Goal: Transaction & Acquisition: Purchase product/service

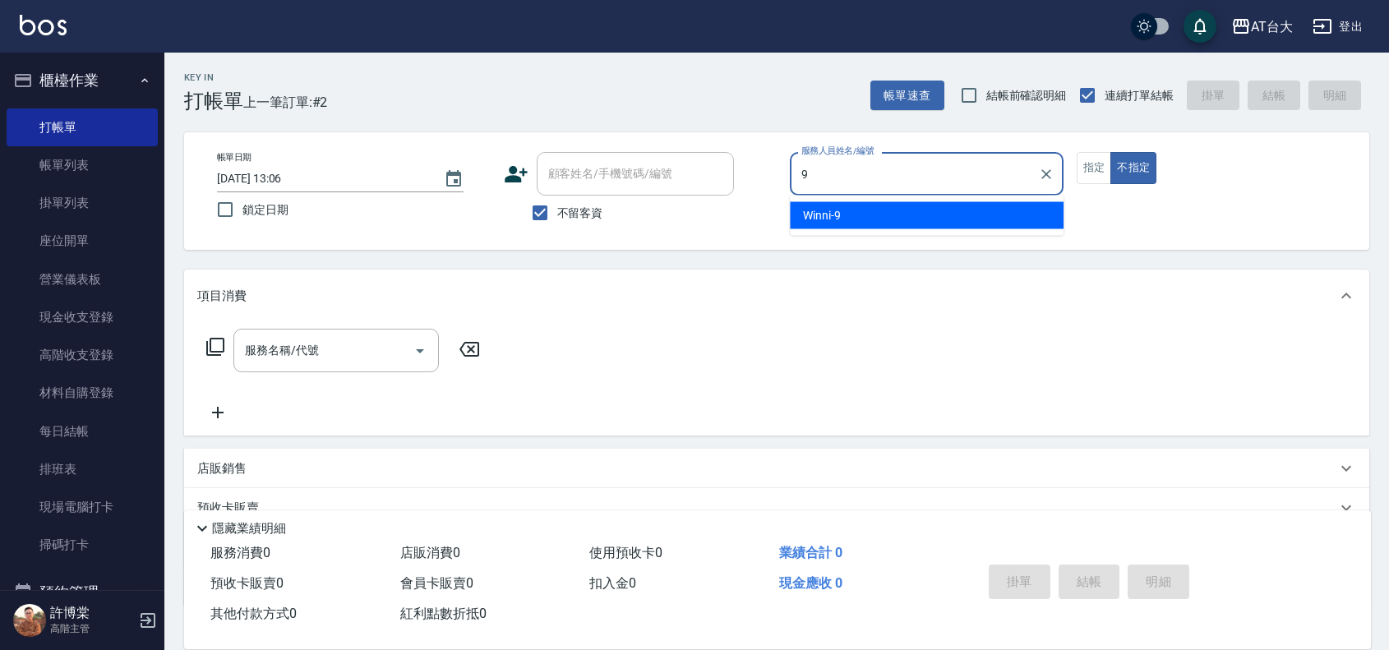
type input "Winni-9"
type button "false"
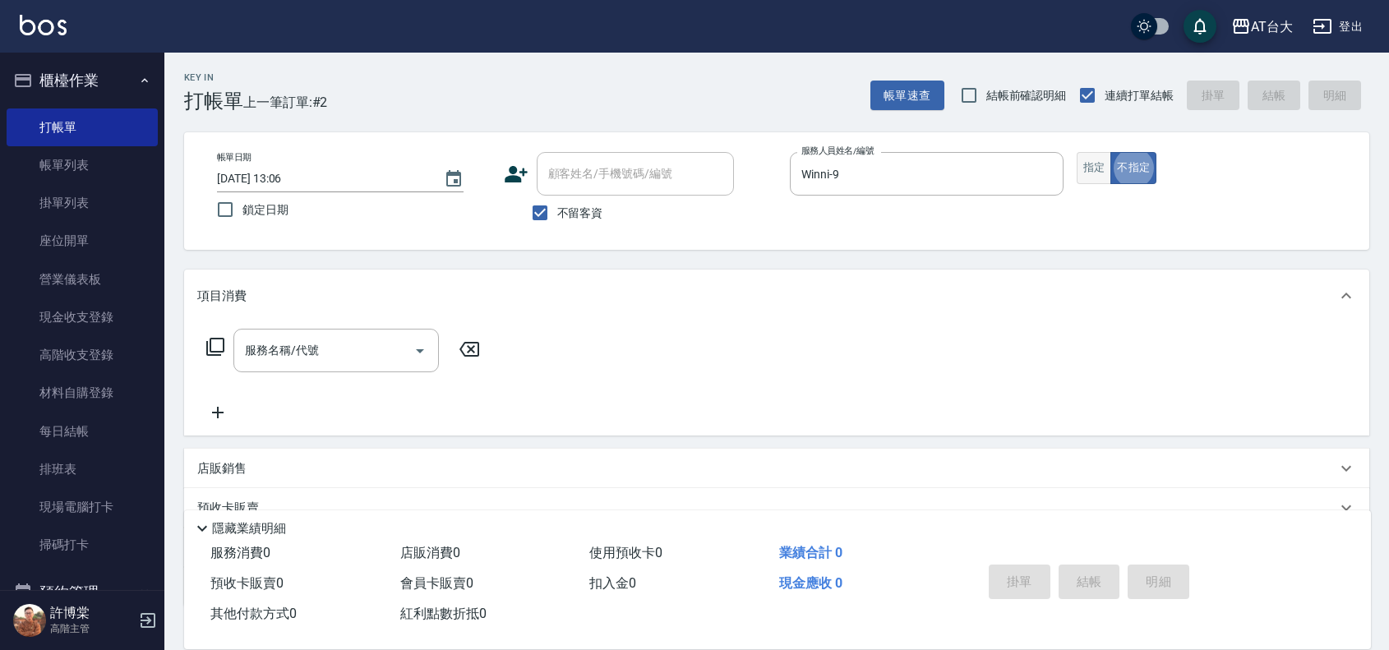
click at [1097, 170] on button "指定" at bounding box center [1094, 168] width 35 height 32
click at [321, 353] on input "服務名稱/代號" at bounding box center [324, 350] width 166 height 29
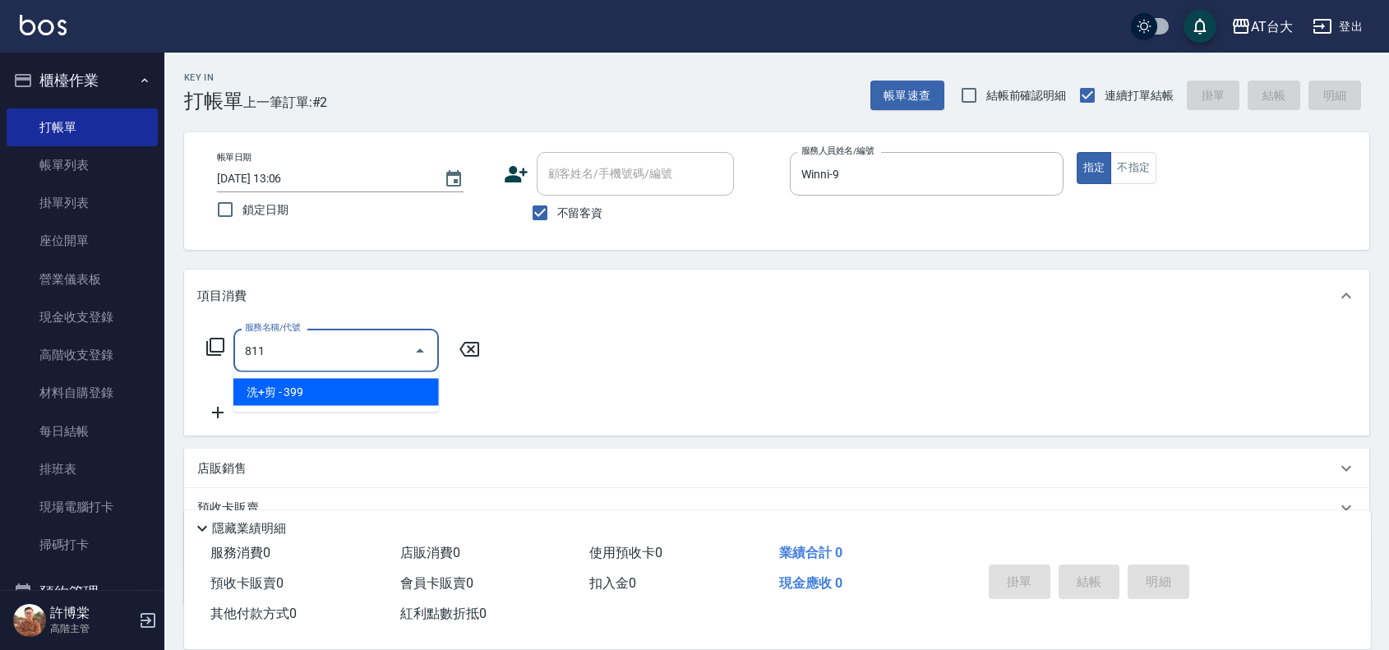
type input "洗+剪(811)"
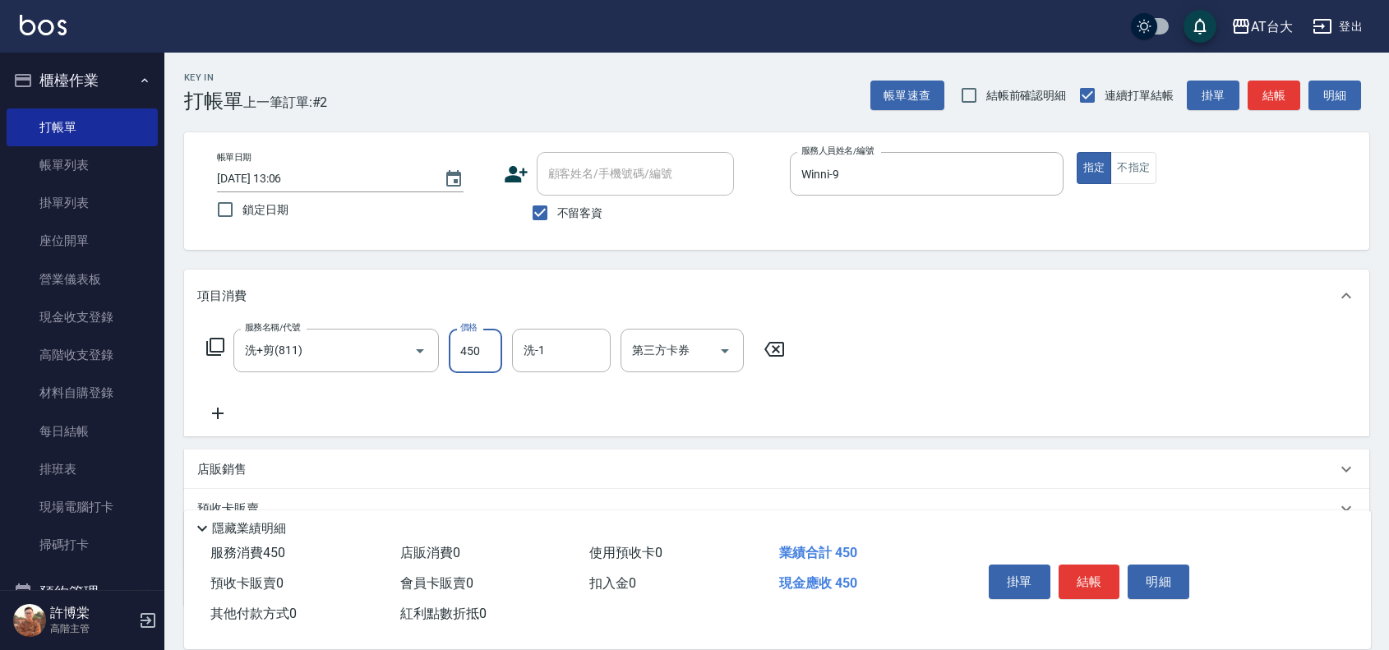
type input "450"
click at [317, 475] on div "店販銷售" at bounding box center [766, 469] width 1139 height 17
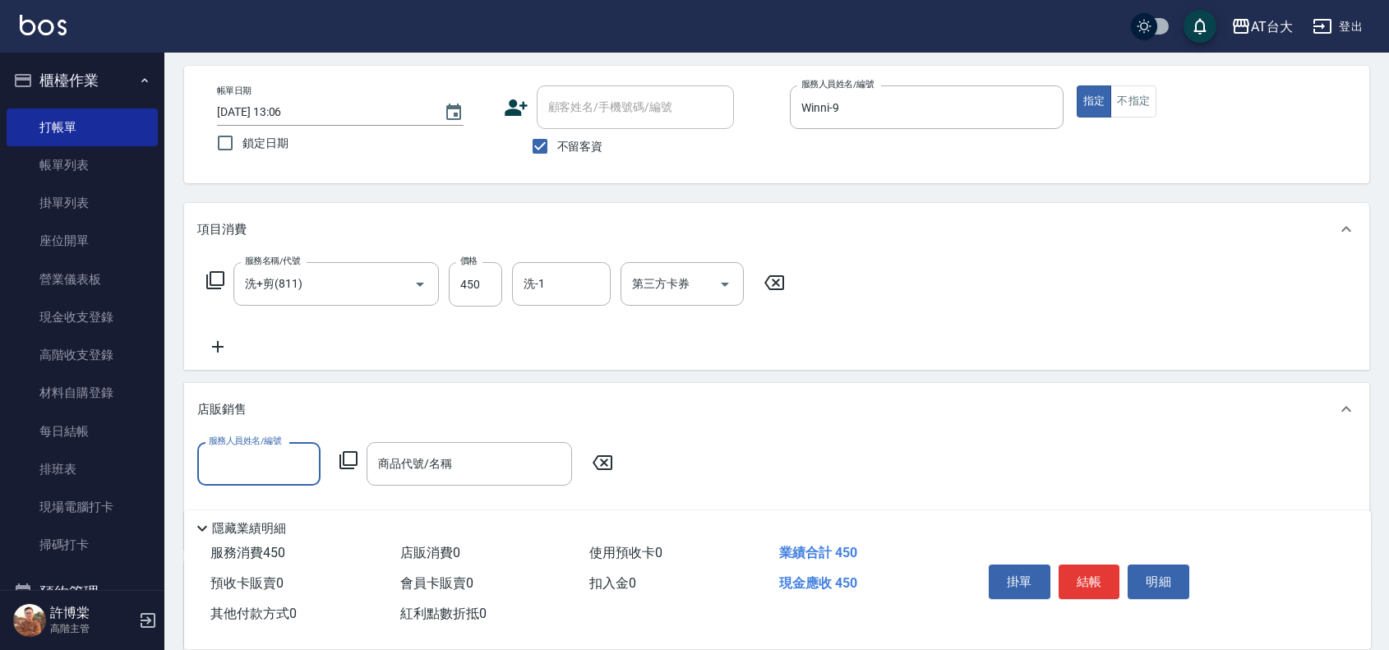
scroll to position [103, 0]
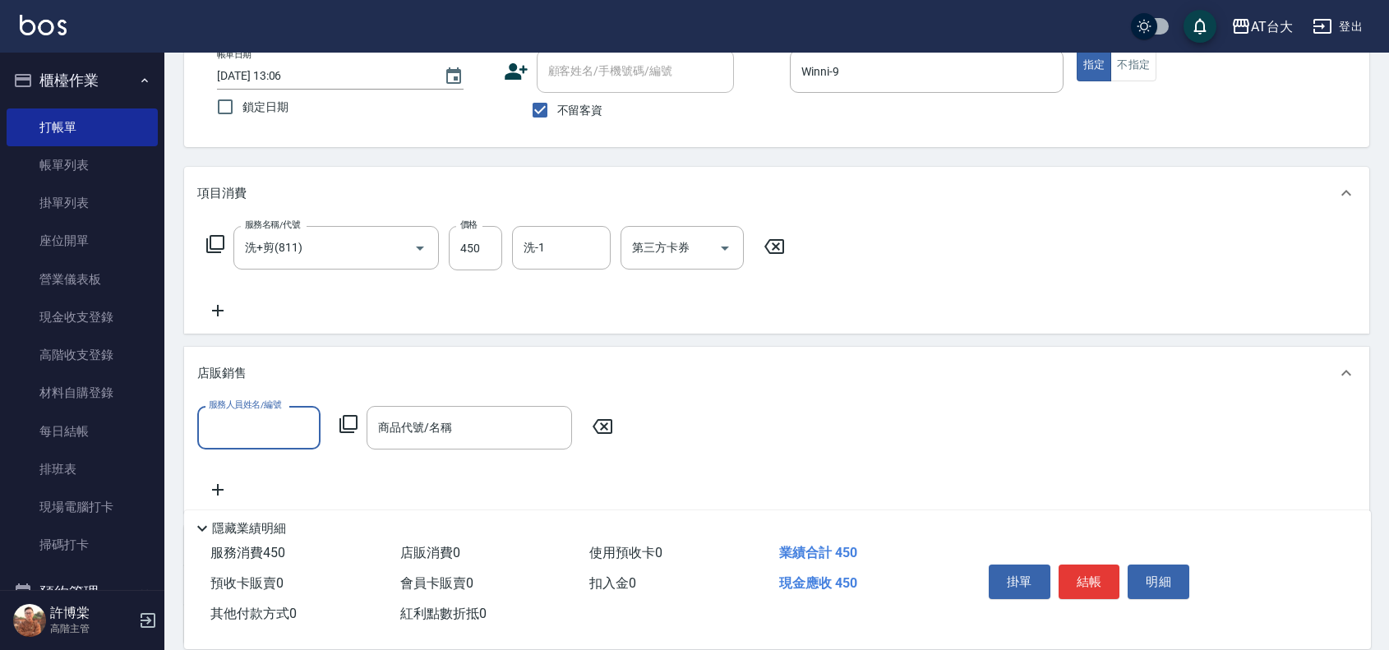
click at [284, 424] on input "服務人員姓名/編號" at bounding box center [259, 428] width 109 height 29
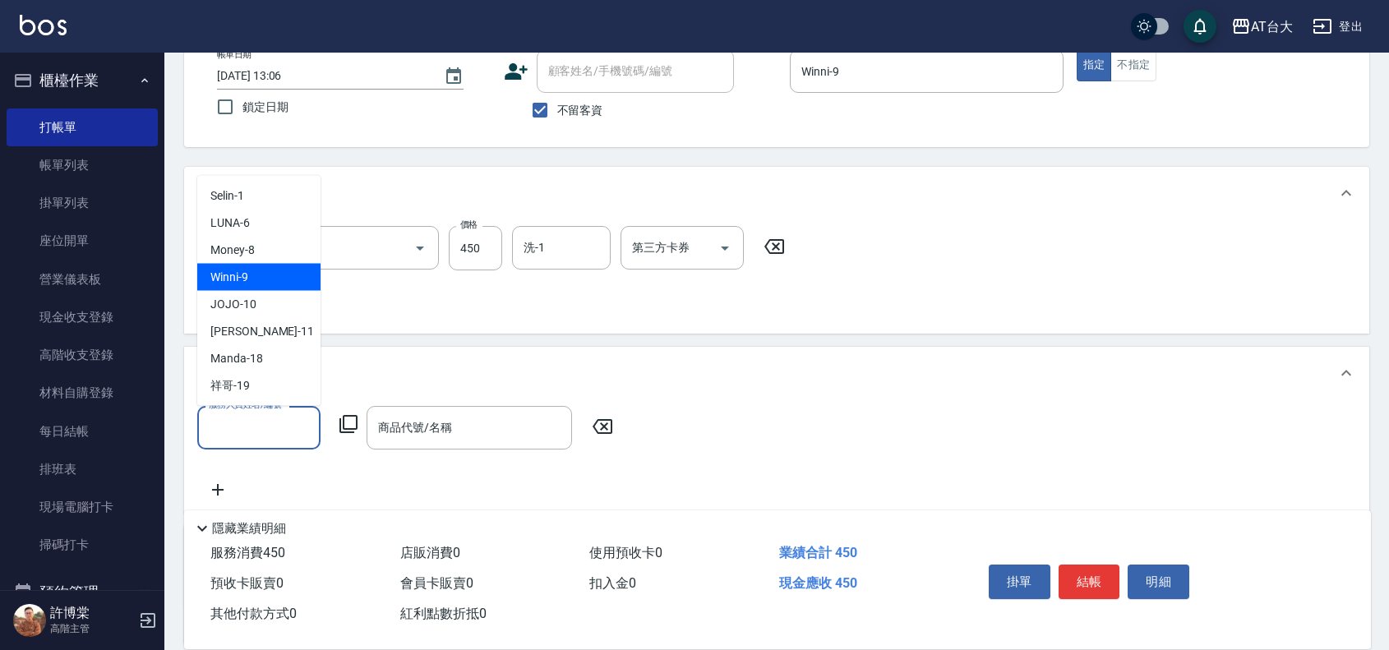
click at [269, 278] on div "Winni -9" at bounding box center [258, 277] width 123 height 27
type input "Winni-9"
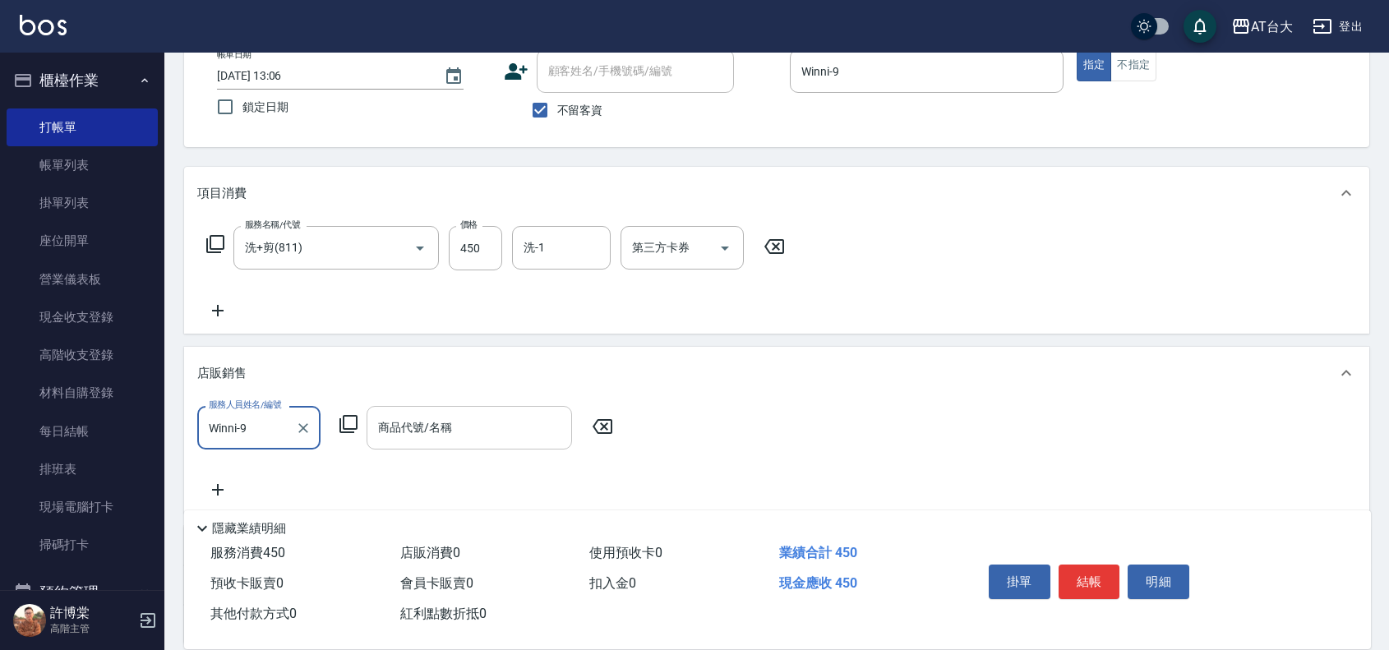
click at [448, 421] on div "商品代號/名稱 商品代號/名稱" at bounding box center [470, 428] width 206 height 44
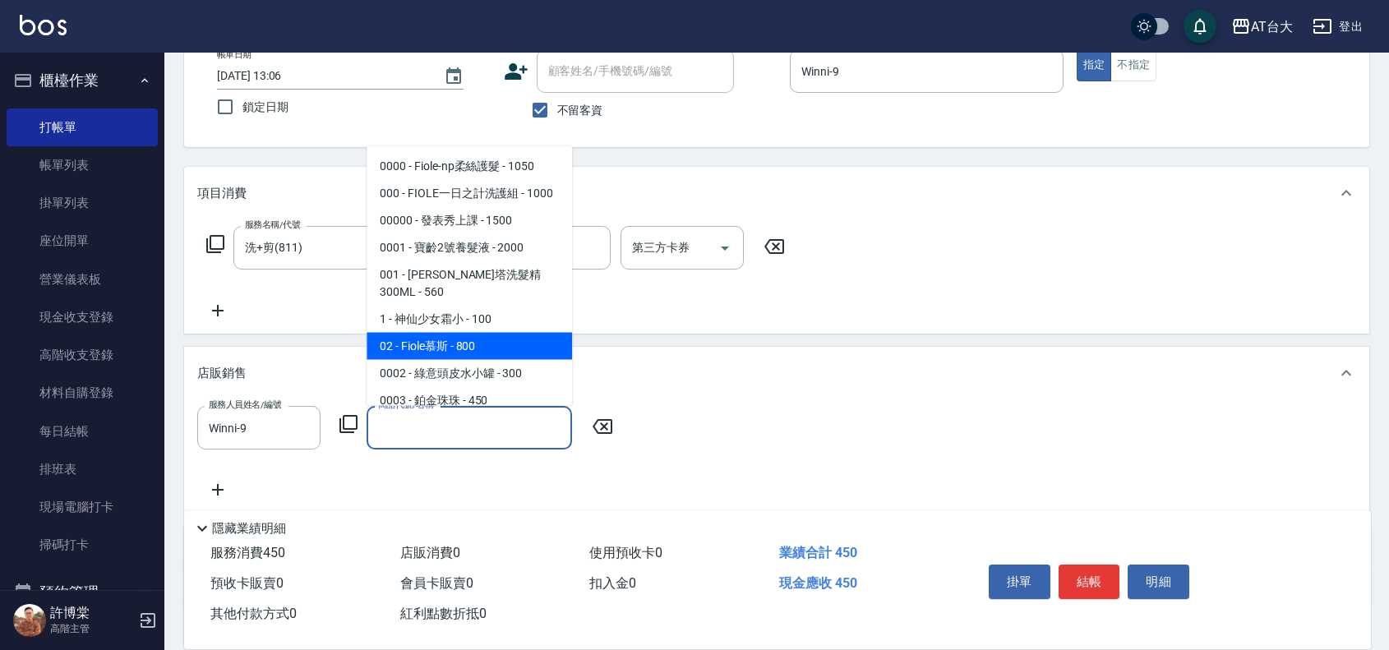
click at [462, 347] on span "02 - Fiole慕斯 - 800" at bounding box center [470, 345] width 206 height 27
type input "Fiole慕[PERSON_NAME]"
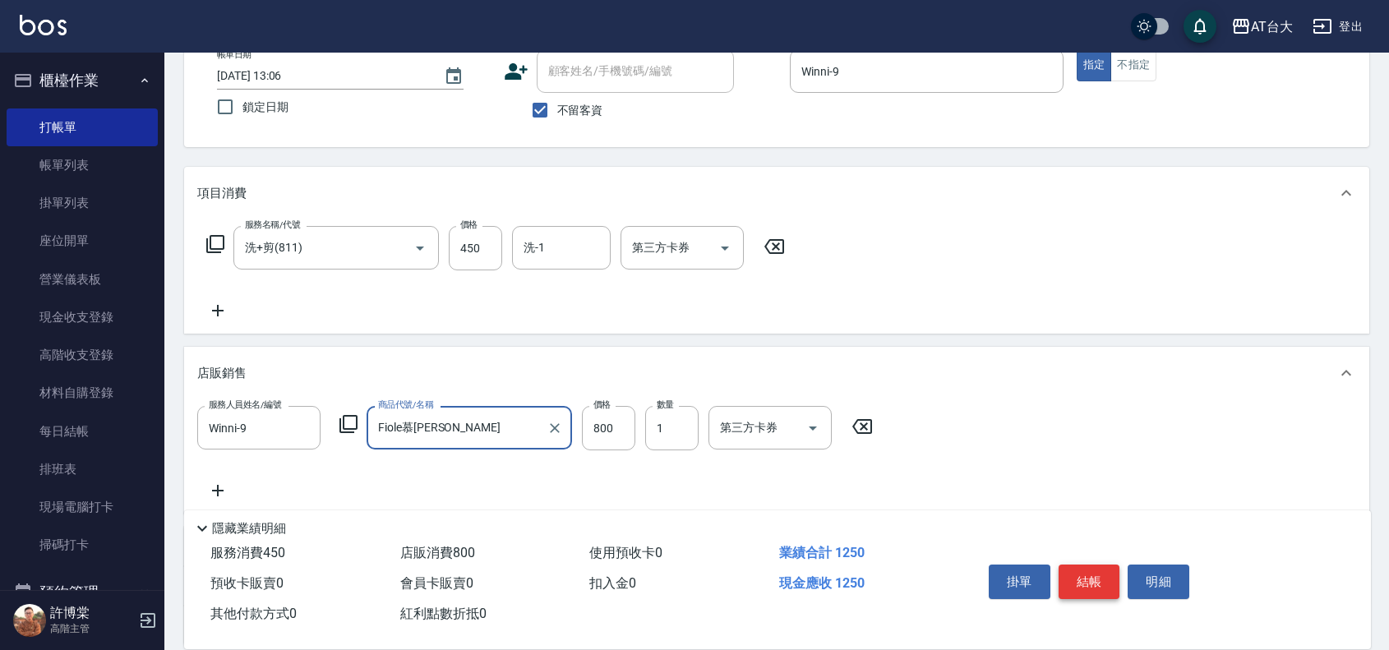
click at [1085, 571] on button "結帳" at bounding box center [1090, 582] width 62 height 35
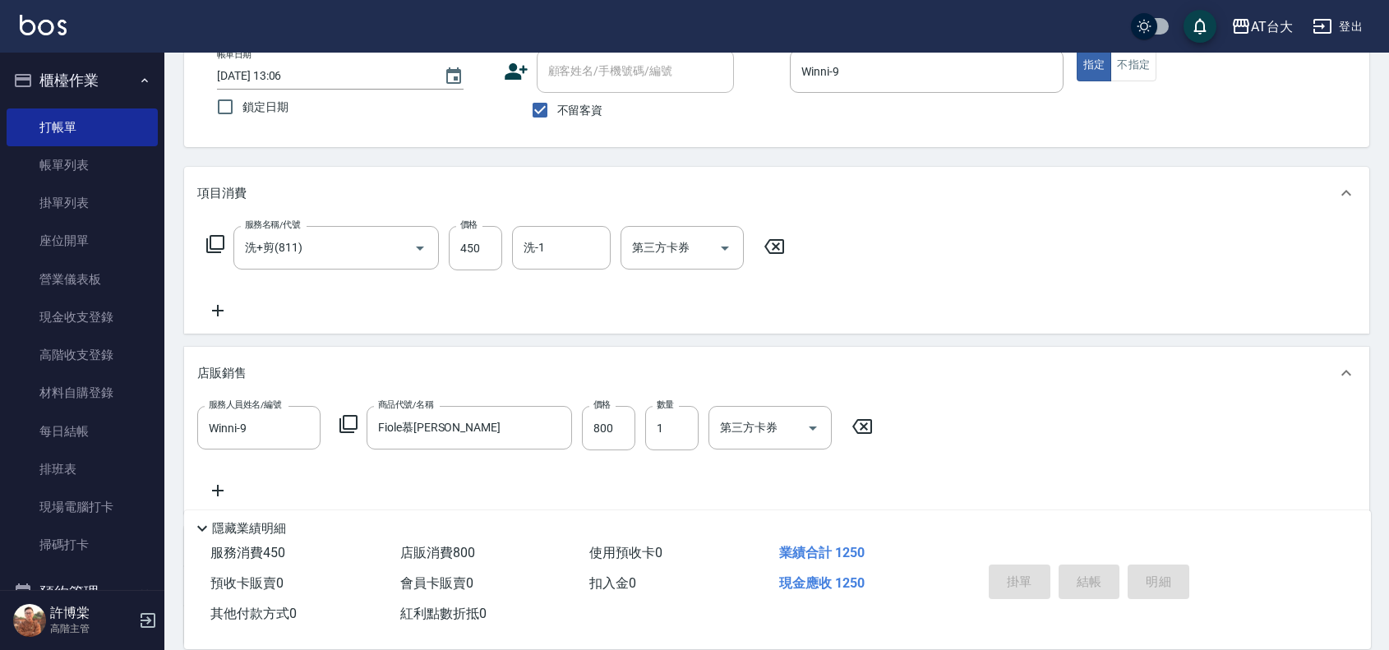
type input "[DATE] 13:40"
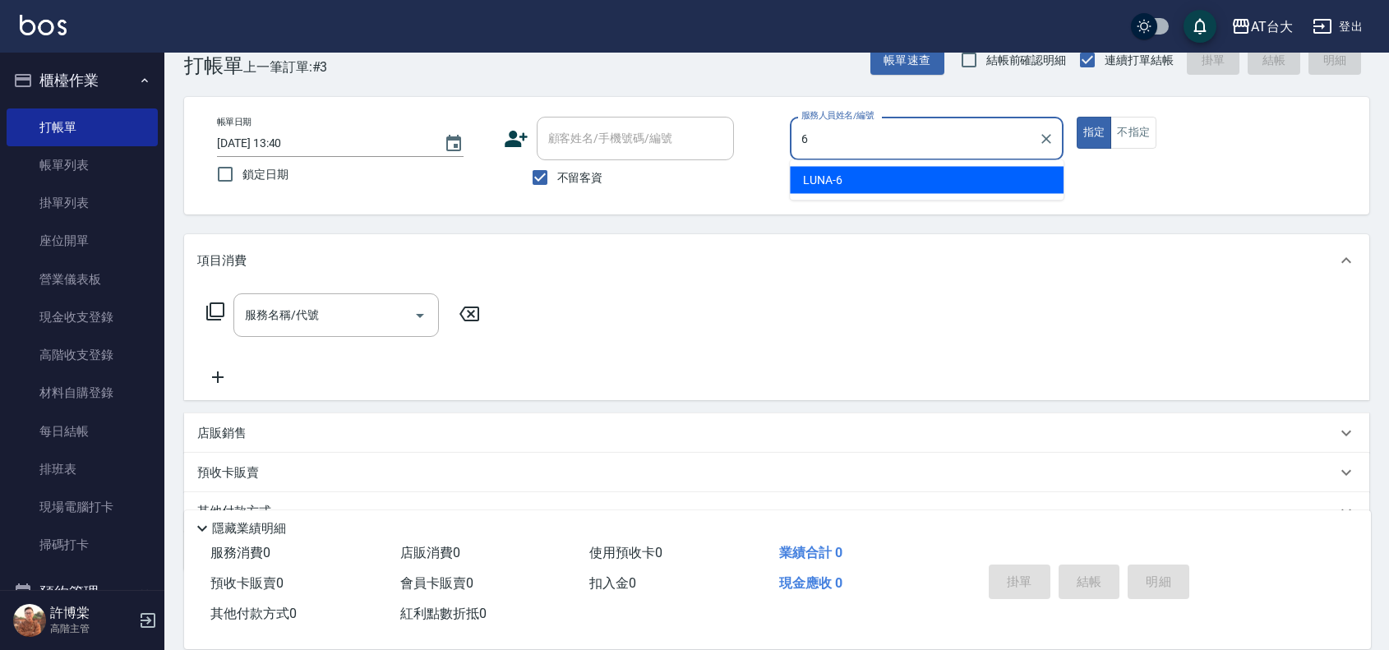
scroll to position [0, 0]
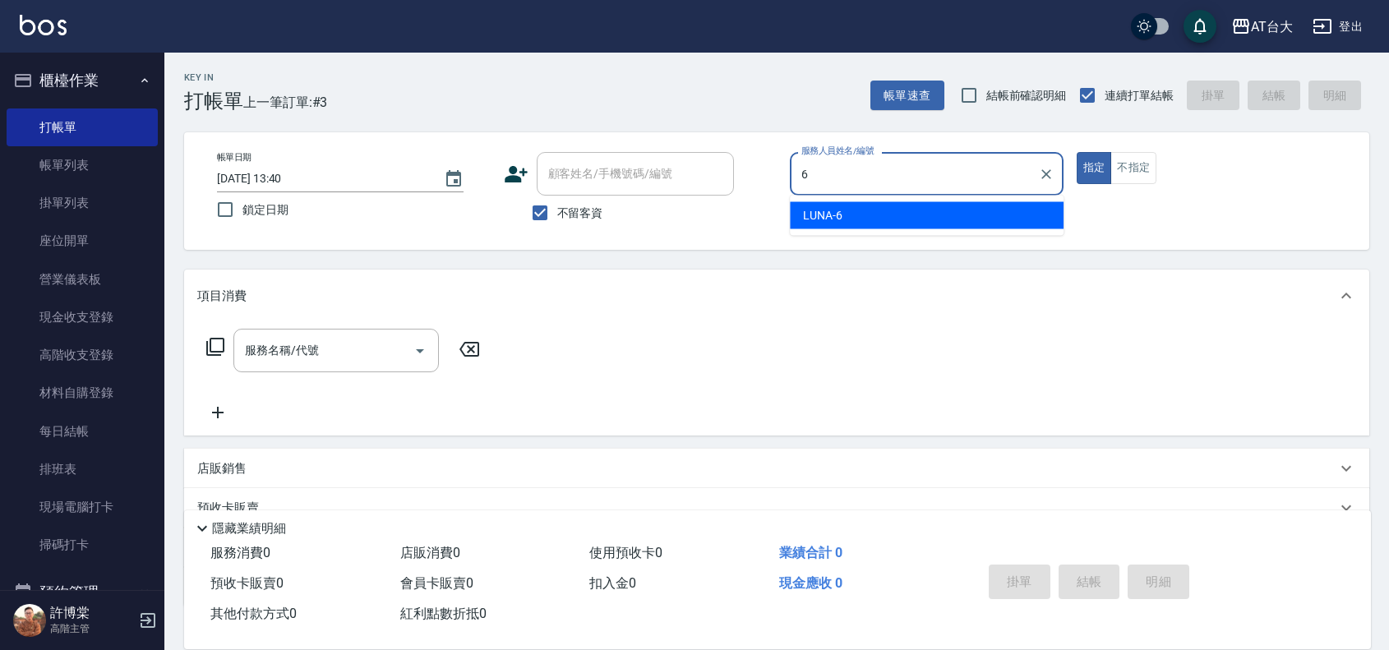
type input "LUNA-6"
type button "true"
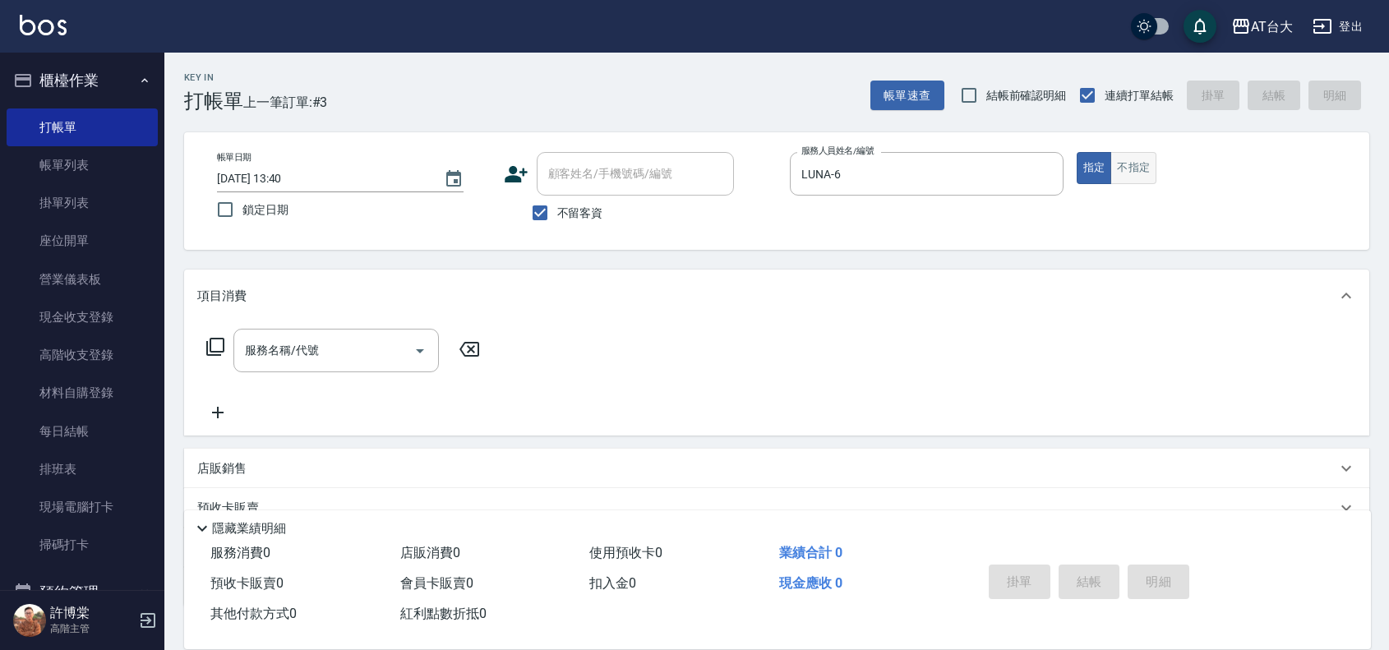
drag, startPoint x: 1161, startPoint y: 160, endPoint x: 1136, endPoint y: 163, distance: 24.8
click at [1161, 160] on div "指定 不指定" at bounding box center [1214, 168] width 274 height 32
click at [1132, 163] on button "不指定" at bounding box center [1134, 168] width 46 height 32
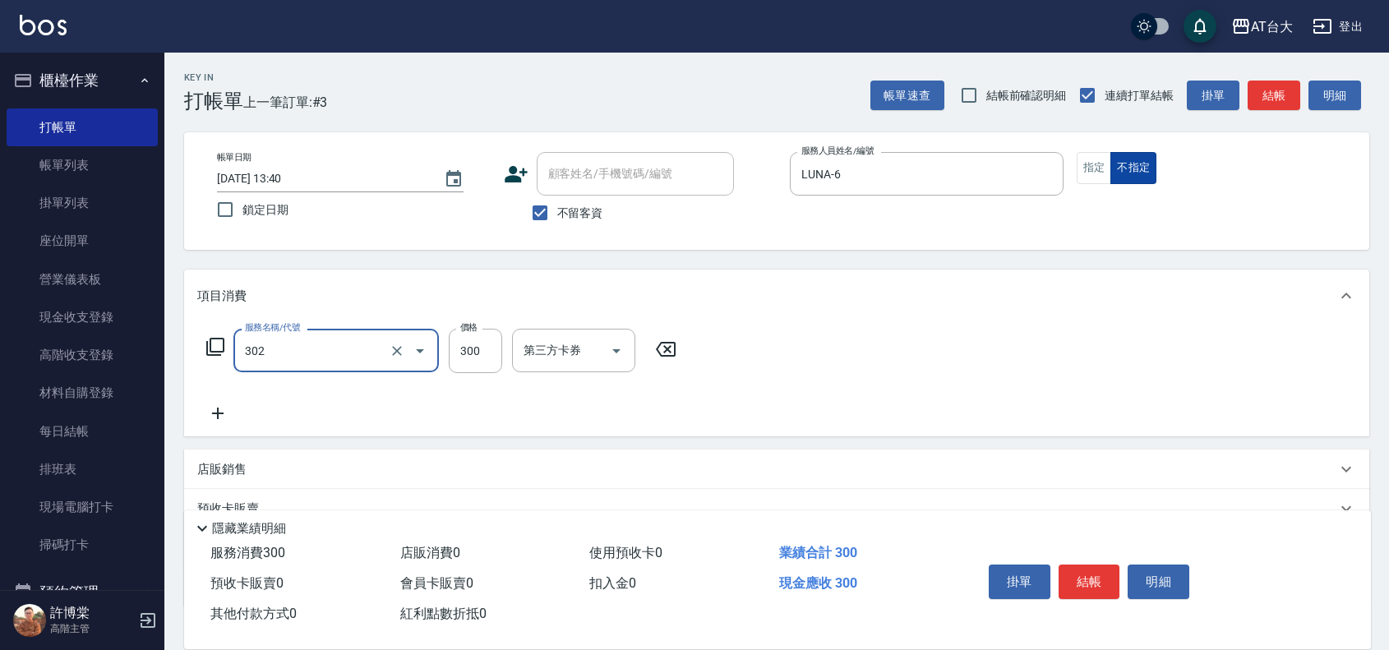
type input "剪髮(302)"
type input "250"
click at [1074, 597] on div "掛單 結帳 明細" at bounding box center [1089, 584] width 215 height 52
click at [1094, 573] on button "結帳" at bounding box center [1090, 582] width 62 height 35
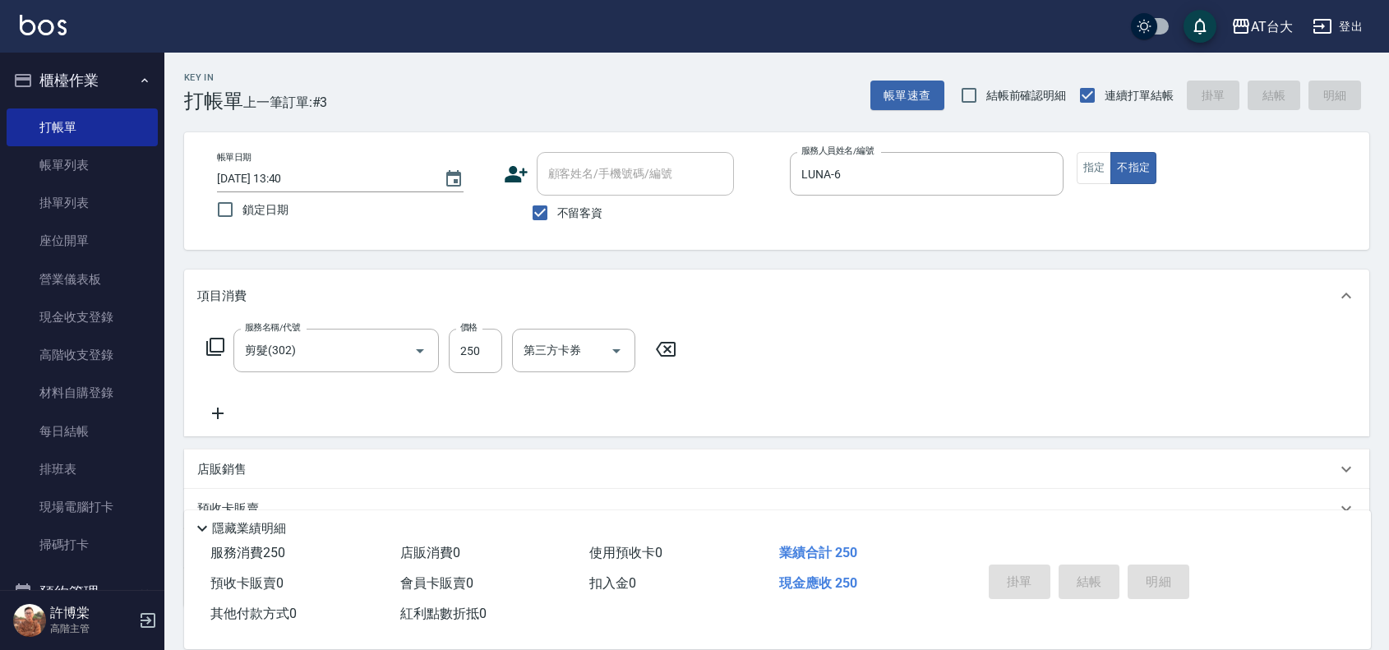
type input "[DATE] 13:44"
